Goal: Task Accomplishment & Management: Use online tool/utility

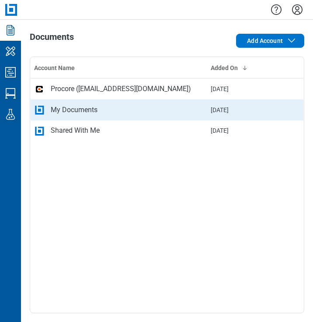
click at [50, 103] on td "My Documents" at bounding box center [119, 109] width 177 height 21
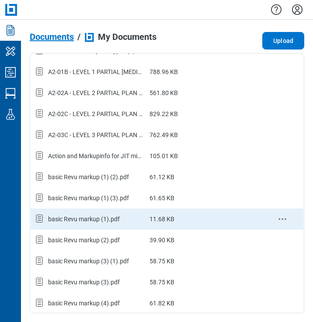
scroll to position [219, 0]
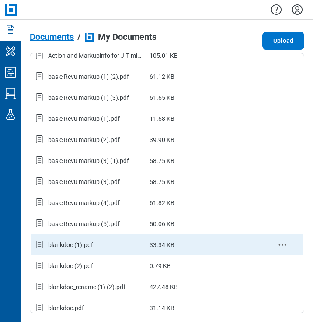
click at [79, 247] on div "blankdoc (1).pdf" at bounding box center [70, 244] width 45 height 9
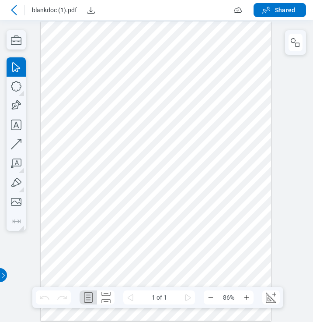
click at [18, 10] on icon at bounding box center [14, 10] width 11 height 11
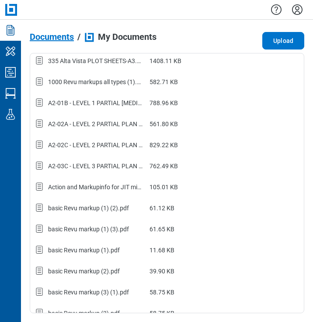
scroll to position [131, 0]
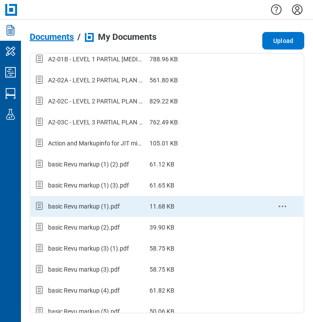
click at [110, 203] on div "basic Revu markup (1).pdf" at bounding box center [84, 206] width 72 height 9
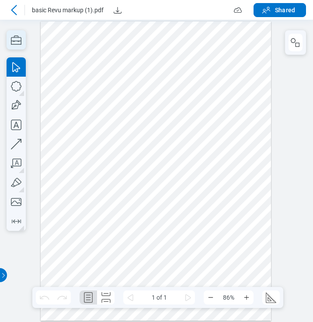
click at [17, 40] on icon "button" at bounding box center [16, 39] width 19 height 19
click at [15, 42] on icon "button" at bounding box center [16, 39] width 19 height 19
click at [169, 84] on div at bounding box center [156, 170] width 231 height 299
click at [13, 42] on icon "button" at bounding box center [16, 39] width 19 height 19
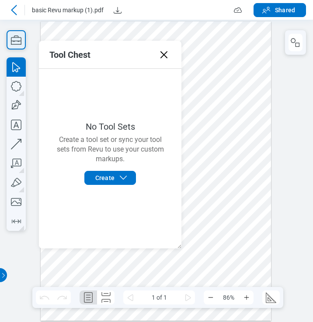
click at [13, 42] on icon "button" at bounding box center [16, 39] width 19 height 19
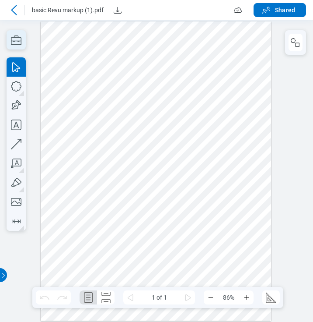
click at [13, 42] on icon "button" at bounding box center [16, 39] width 19 height 19
click at [17, 40] on icon "button" at bounding box center [16, 39] width 19 height 19
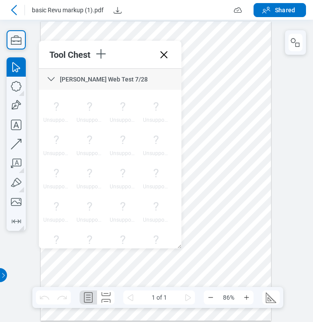
click at [49, 77] on icon at bounding box center [51, 79] width 11 height 11
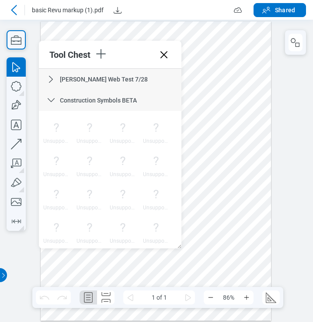
click at [49, 94] on div "Construction Symbols BETA" at bounding box center [110, 100] width 143 height 21
click at [47, 119] on icon at bounding box center [51, 121] width 11 height 11
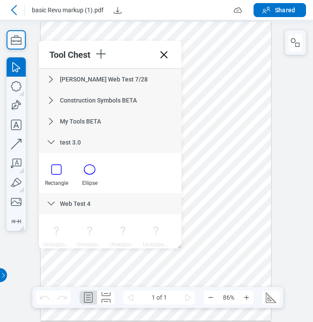
click at [49, 203] on icon at bounding box center [51, 203] width 7 height 4
drag, startPoint x: 50, startPoint y: 223, endPoint x: 52, endPoint y: 214, distance: 9.0
click at [50, 224] on icon at bounding box center [51, 224] width 11 height 11
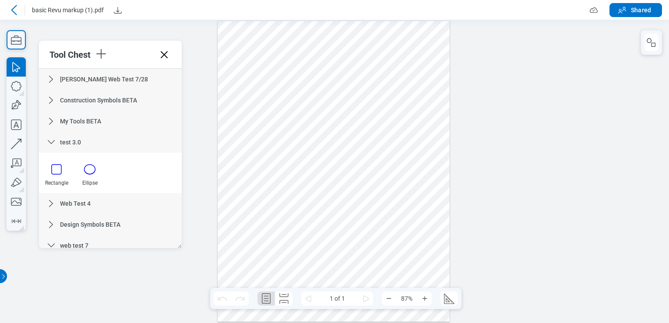
click at [18, 8] on icon at bounding box center [14, 10] width 11 height 11
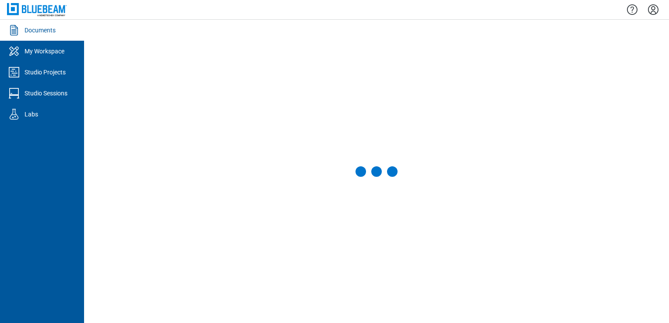
click at [313, 11] on icon "Settings" at bounding box center [653, 9] width 11 height 11
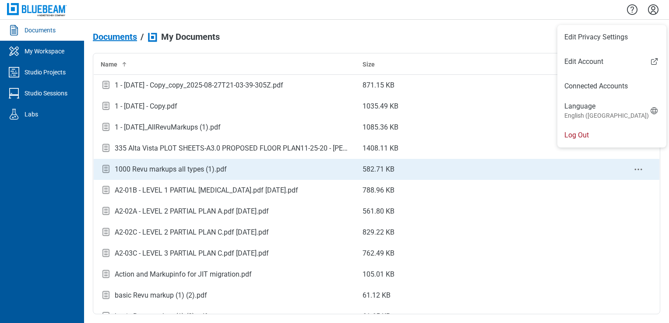
drag, startPoint x: 582, startPoint y: 136, endPoint x: 576, endPoint y: 169, distance: 34.1
click at [313, 169] on body "Documents My Workspace Studio Projects Studio Sessions Labs Documents / My Docu…" at bounding box center [334, 161] width 669 height 323
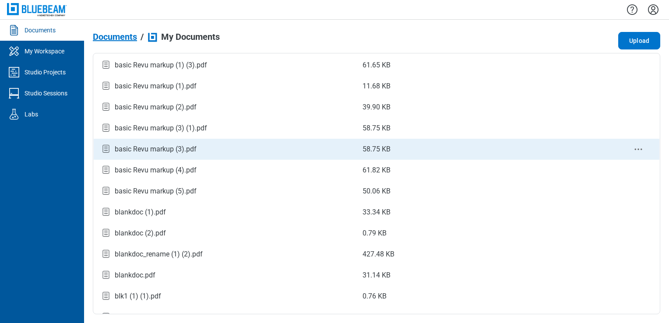
scroll to position [263, 0]
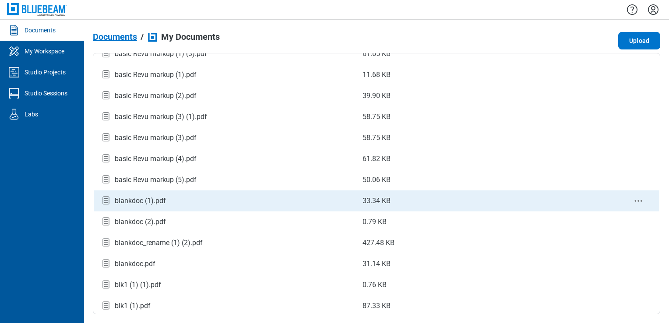
click at [152, 199] on div "blankdoc (1).pdf" at bounding box center [140, 201] width 51 height 11
